Goal: Task Accomplishment & Management: Manage account settings

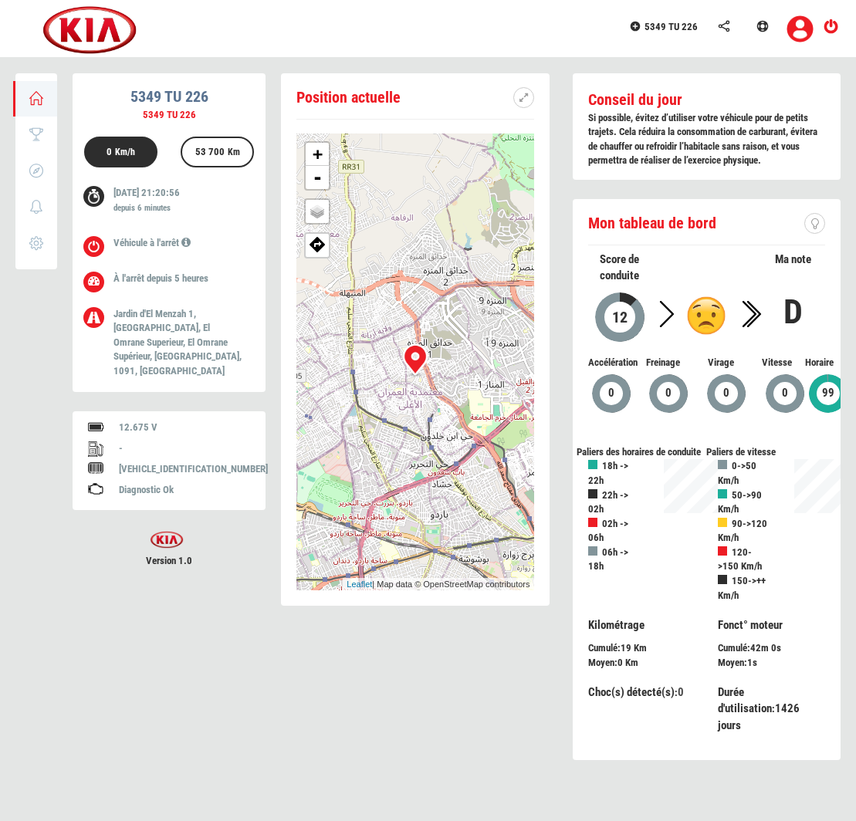
click at [157, 601] on div "Position actuelle + - OSM Map Google Map Google Satellite Leaflet | Map data © …" at bounding box center [457, 426] width 768 height 706
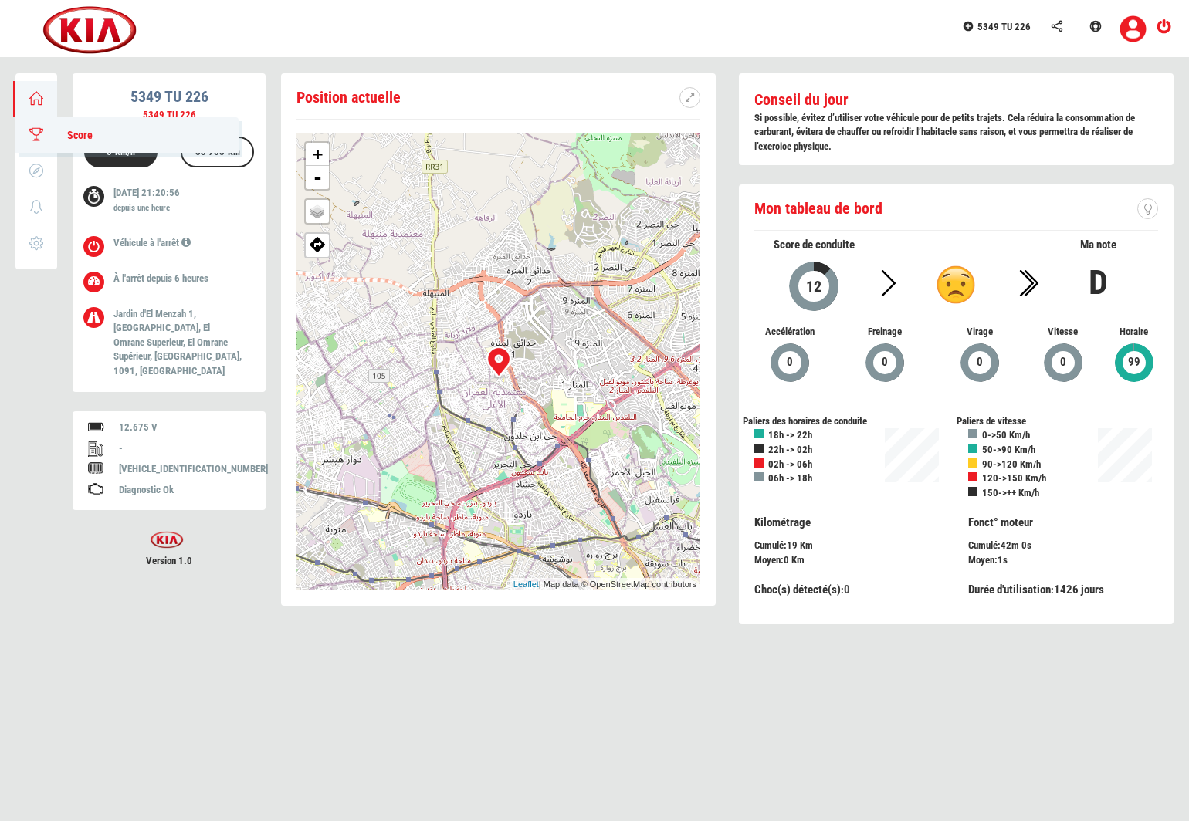
click at [29, 139] on icon at bounding box center [37, 134] width 18 height 11
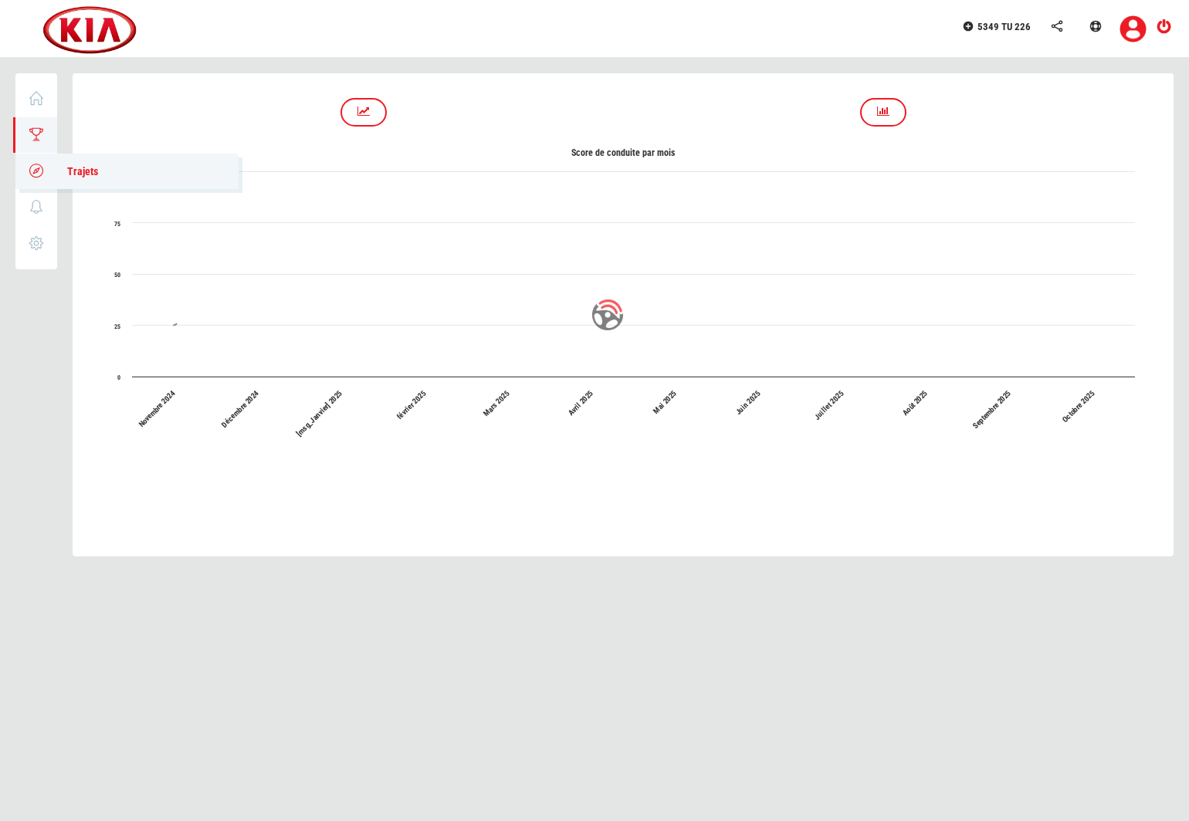
click at [37, 176] on icon at bounding box center [37, 170] width 18 height 11
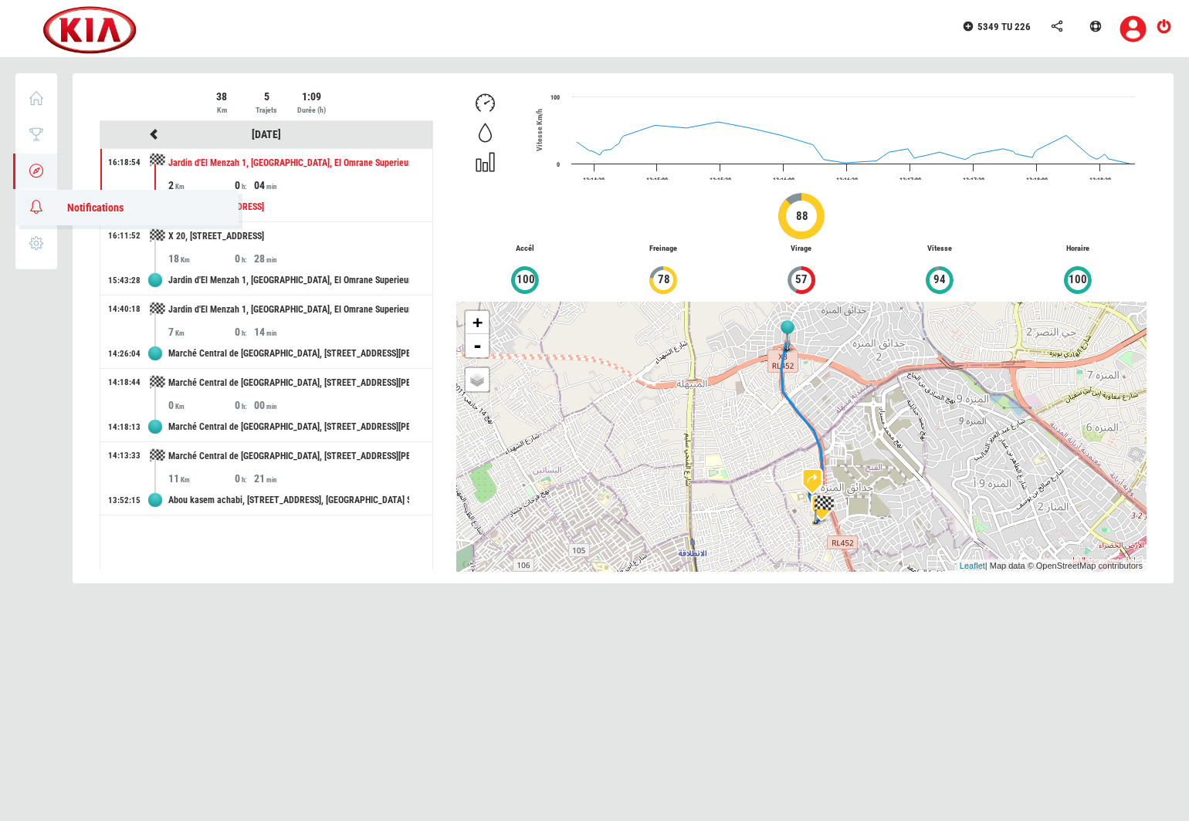
click at [34, 203] on icon at bounding box center [37, 207] width 18 height 11
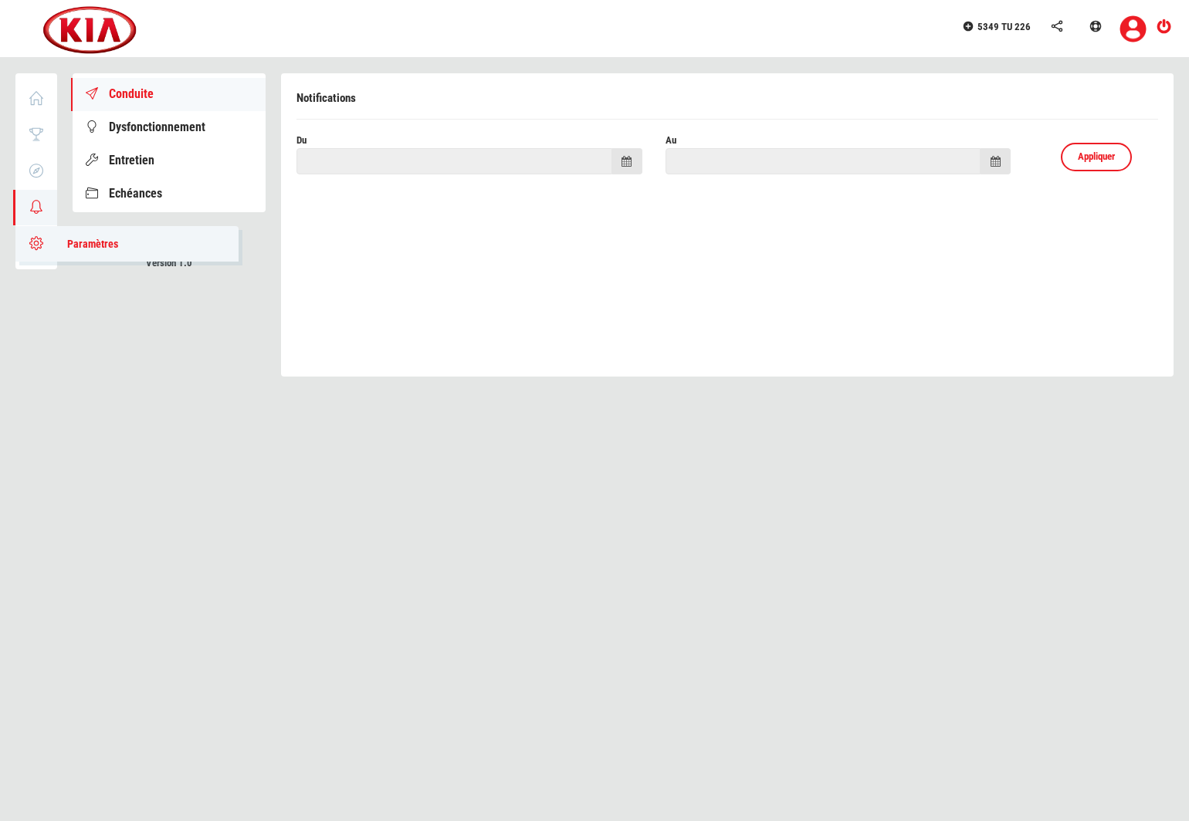
type input "[DATE]"
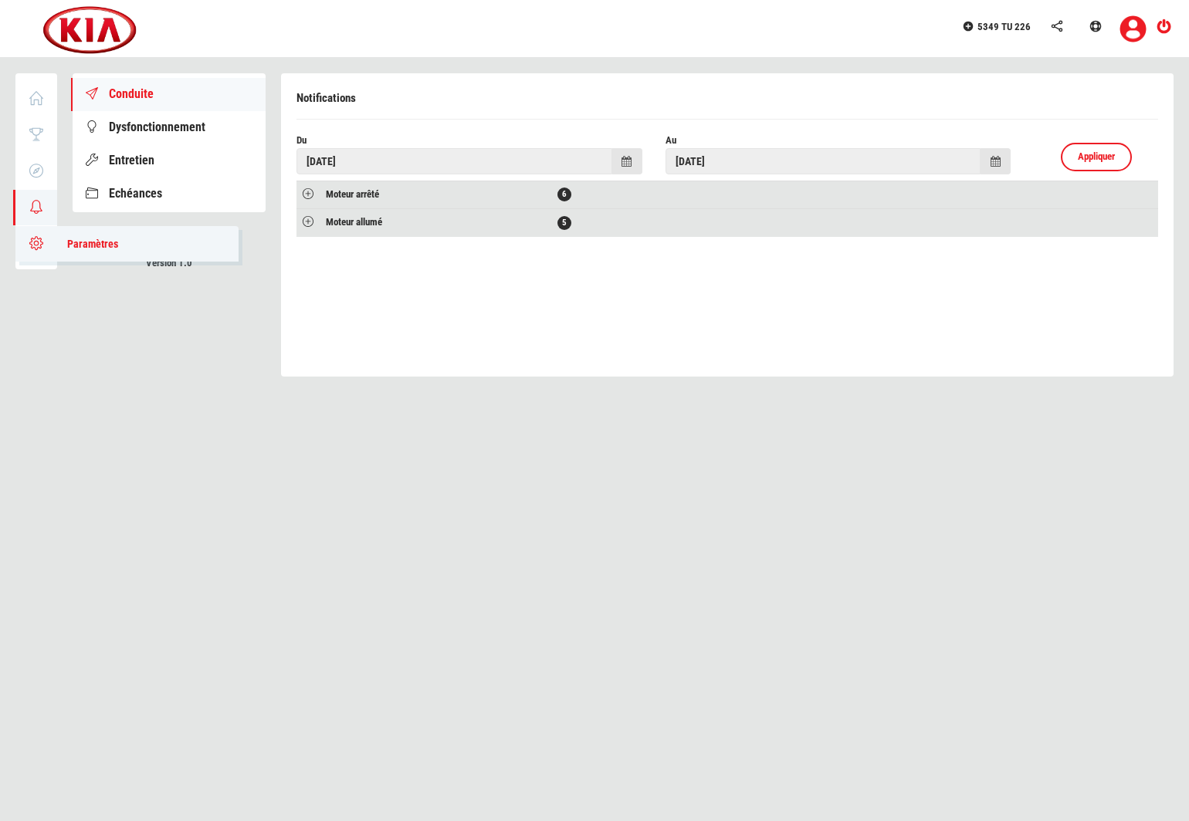
click at [36, 247] on icon at bounding box center [37, 243] width 18 height 11
type input "5349 TU 226"
type input "Zied Boudrigua"
type input "Picanto"
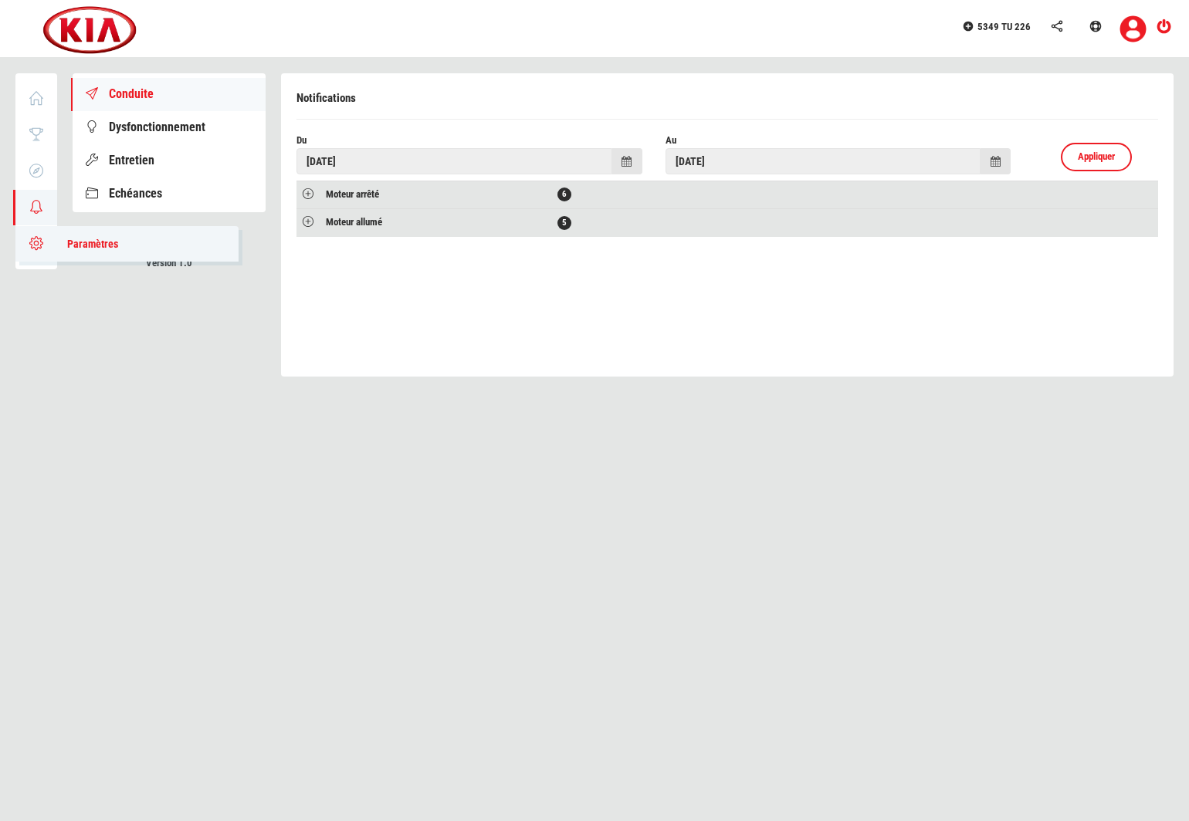
type input "Kia"
type input "[VEHICLE_IDENTIFICATION_NUMBER]"
type input "34"
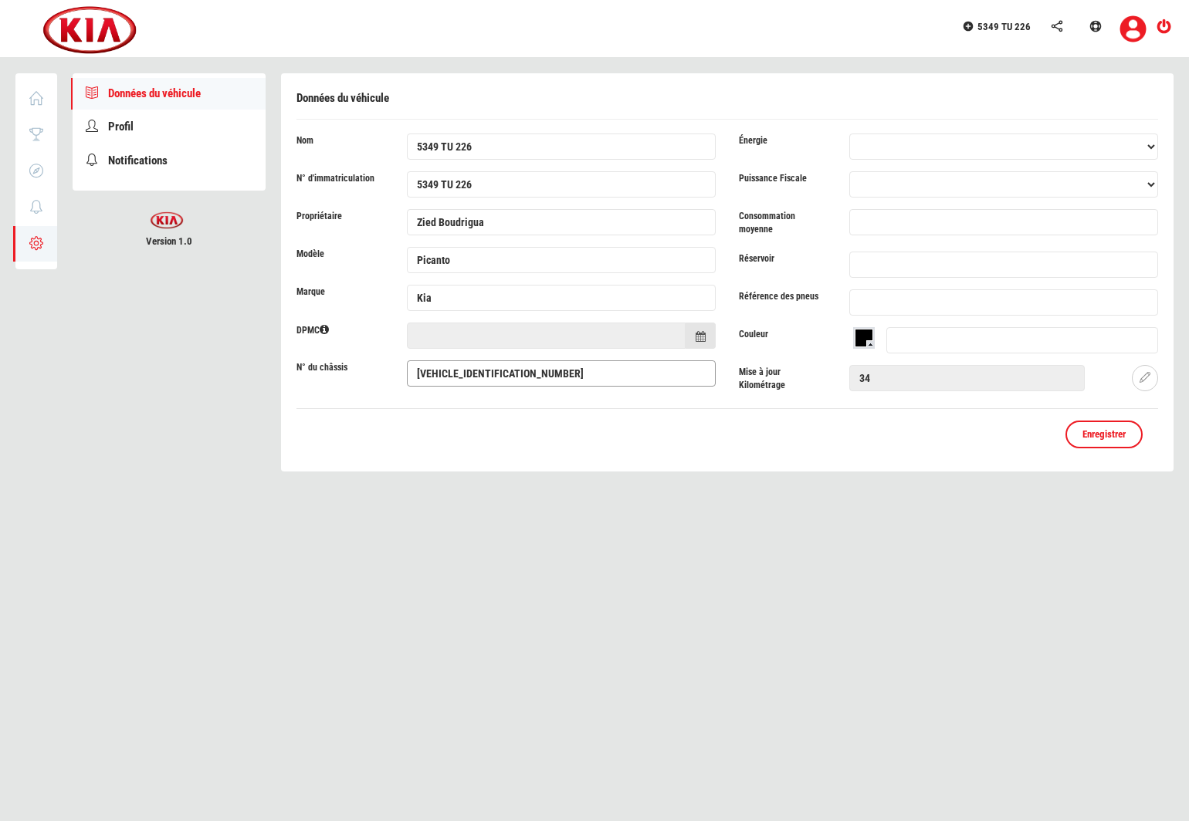
click at [473, 383] on input "[VEHICLE_IDENTIFICATION_NUMBER]" at bounding box center [561, 374] width 309 height 26
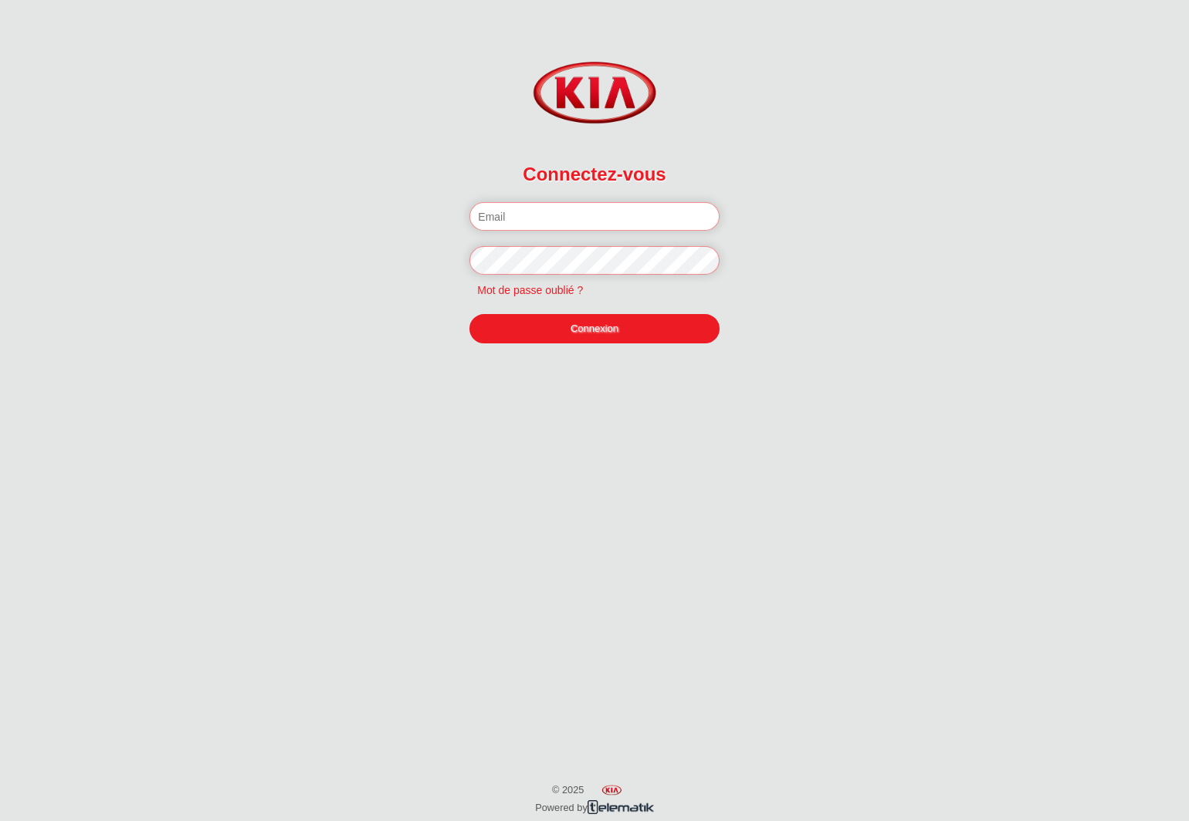
type input "chamroukhi3@gmail.com"
click at [578, 334] on link "Connexion" at bounding box center [593, 328] width 249 height 29
